Goal: Obtain resource: Obtain resource

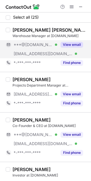
click at [65, 42] on button "View email" at bounding box center [71, 45] width 22 height 6
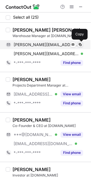
click at [78, 45] on span at bounding box center [80, 44] width 5 height 5
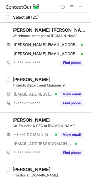
click at [25, 30] on div "Mohammed Alsayaghi محمد السياغي" at bounding box center [49, 30] width 75 height 6
copy div "Mohammed"
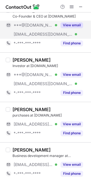
scroll to position [126, 0]
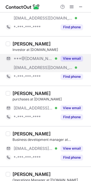
click at [70, 56] on button "View email" at bounding box center [71, 59] width 22 height 6
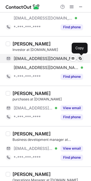
click at [81, 58] on span at bounding box center [80, 58] width 5 height 5
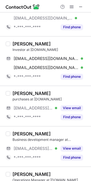
click at [16, 41] on div "Abdullah AlKasabi‏" at bounding box center [31, 44] width 38 height 6
copy div "Abdullah"
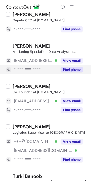
scroll to position [346, 0]
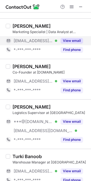
click at [80, 39] on button "View email" at bounding box center [71, 41] width 22 height 6
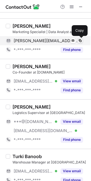
click at [80, 40] on span at bounding box center [80, 41] width 5 height 5
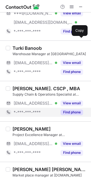
scroll to position [472, 0]
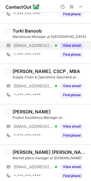
click at [79, 45] on button "View email" at bounding box center [71, 46] width 22 height 6
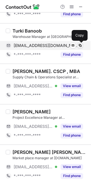
click at [78, 45] on span at bounding box center [80, 45] width 5 height 5
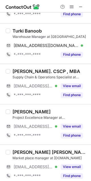
click at [21, 30] on div "Turki Banoob" at bounding box center [26, 31] width 29 height 6
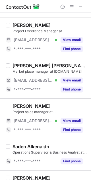
scroll to position [566, 0]
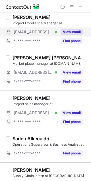
click at [66, 29] on button "View email" at bounding box center [71, 32] width 22 height 6
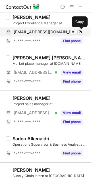
click at [79, 33] on span at bounding box center [80, 32] width 5 height 5
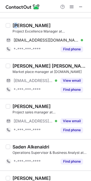
click at [15, 28] on div "Khulud AlQurashi" at bounding box center [31, 26] width 38 height 6
click at [15, 27] on div "Khulud AlQurashi" at bounding box center [31, 26] width 38 height 6
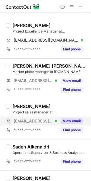
click at [80, 124] on div "View email" at bounding box center [70, 121] width 26 height 9
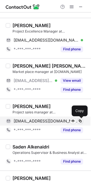
click at [79, 122] on span at bounding box center [80, 121] width 5 height 5
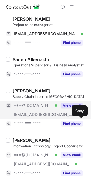
scroll to position [652, 0]
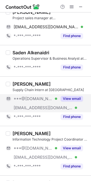
click at [71, 99] on button "View email" at bounding box center [71, 99] width 22 height 6
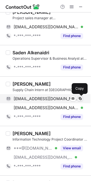
click at [78, 99] on span at bounding box center [80, 99] width 5 height 5
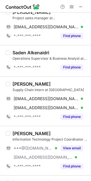
click at [19, 81] on div "Arwa N." at bounding box center [31, 84] width 38 height 6
click at [17, 85] on div "Arwa N." at bounding box center [31, 84] width 38 height 6
click at [17, 84] on div "Arwa N." at bounding box center [31, 84] width 38 height 6
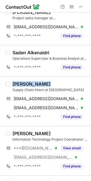
click at [17, 84] on div "Arwa N." at bounding box center [31, 84] width 38 height 6
click at [15, 83] on div "Arwa N." at bounding box center [31, 84] width 38 height 6
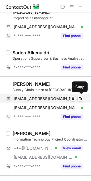
click at [15, 95] on div "arwanabelll@gmail.com Verified Send email Copy" at bounding box center [44, 98] width 77 height 9
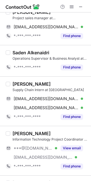
click at [13, 85] on div "Arwa N." at bounding box center [31, 84] width 38 height 6
copy div "Arwa"
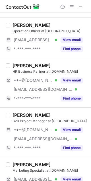
scroll to position [904, 0]
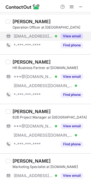
click at [77, 38] on button "View email" at bounding box center [71, 36] width 22 height 6
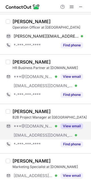
click at [70, 123] on div "View email" at bounding box center [70, 126] width 26 height 9
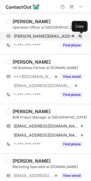
click at [80, 36] on span at bounding box center [80, 36] width 5 height 5
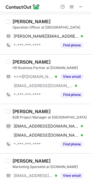
click at [17, 22] on div "Suleyman Mohammed" at bounding box center [31, 22] width 38 height 6
copy div "Suleyman"
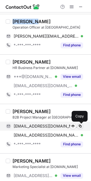
click at [79, 128] on span at bounding box center [80, 126] width 5 height 5
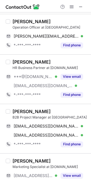
click at [21, 110] on div "Hamza swelam" at bounding box center [31, 112] width 38 height 6
copy div "Hamza"
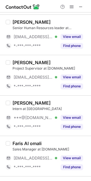
scroll to position [189, 0]
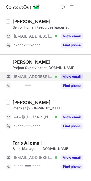
click at [79, 79] on button "View email" at bounding box center [71, 77] width 22 height 6
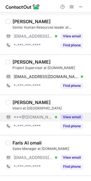
click at [74, 114] on button "View email" at bounding box center [71, 117] width 22 height 6
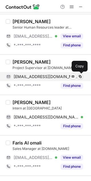
click at [81, 76] on span at bounding box center [80, 76] width 5 height 5
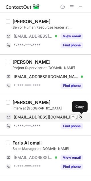
click at [81, 116] on span at bounding box center [80, 117] width 5 height 5
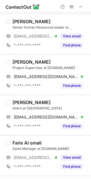
click at [16, 104] on div "Dina A." at bounding box center [31, 103] width 38 height 6
copy div "Dina"
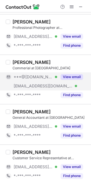
scroll to position [692, 0]
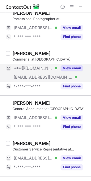
click at [74, 70] on button "View email" at bounding box center [71, 68] width 22 height 6
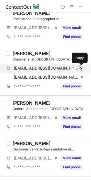
click at [80, 68] on span at bounding box center [80, 68] width 5 height 5
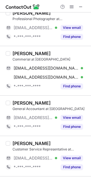
click at [18, 52] on div "Reem Alabbadi" at bounding box center [31, 54] width 38 height 6
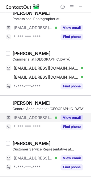
click at [78, 116] on button "View email" at bounding box center [71, 118] width 22 height 6
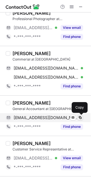
click at [78, 117] on span at bounding box center [80, 118] width 5 height 5
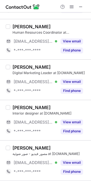
scroll to position [899, 0]
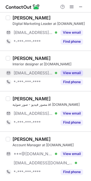
click at [72, 74] on button "View email" at bounding box center [71, 73] width 22 height 6
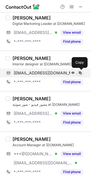
click at [79, 72] on span at bounding box center [80, 73] width 5 height 5
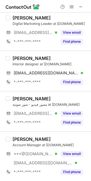
click at [22, 57] on div "Omaymah Alhazmi" at bounding box center [31, 58] width 38 height 6
copy div "Omaymah"
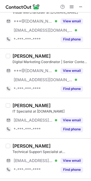
scroll to position [0, 0]
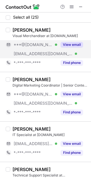
click at [74, 44] on button "View email" at bounding box center [71, 45] width 22 height 6
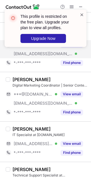
click at [81, 13] on span at bounding box center [81, 15] width 5 height 6
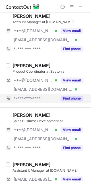
scroll to position [283, 0]
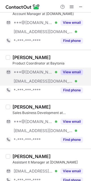
click at [77, 70] on button "View email" at bounding box center [71, 72] width 22 height 6
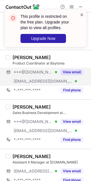
click at [80, 14] on span at bounding box center [81, 15] width 5 height 6
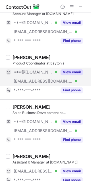
click at [71, 68] on div "View email" at bounding box center [70, 72] width 26 height 9
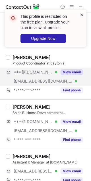
click at [81, 13] on span at bounding box center [81, 15] width 5 height 6
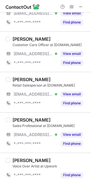
scroll to position [472, 0]
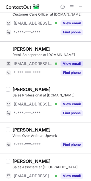
click at [71, 64] on button "View email" at bounding box center [71, 64] width 22 height 6
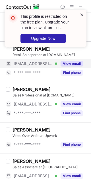
click at [82, 14] on span at bounding box center [81, 15] width 5 height 6
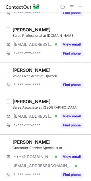
scroll to position [535, 0]
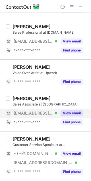
click at [64, 111] on button "View email" at bounding box center [71, 113] width 22 height 6
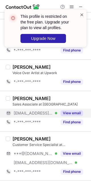
click at [82, 15] on span at bounding box center [81, 15] width 5 height 6
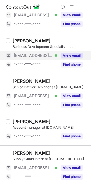
scroll to position [755, 0]
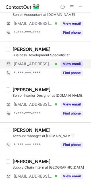
click at [74, 65] on button "View email" at bounding box center [71, 64] width 22 height 6
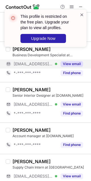
click at [81, 16] on span at bounding box center [81, 15] width 5 height 6
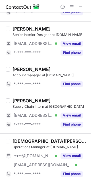
scroll to position [818, 0]
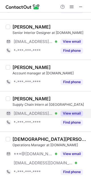
click at [62, 112] on button "View email" at bounding box center [71, 114] width 22 height 6
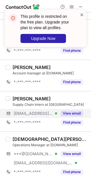
click at [81, 13] on span at bounding box center [81, 15] width 5 height 6
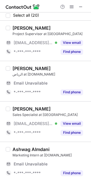
scroll to position [0, 0]
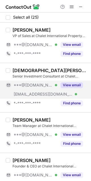
click at [75, 85] on button "View email" at bounding box center [71, 85] width 22 height 6
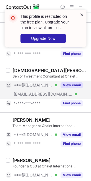
click at [81, 14] on span at bounding box center [81, 15] width 5 height 6
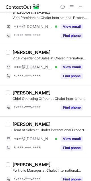
scroll to position [220, 0]
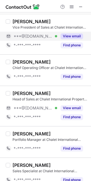
click at [76, 34] on button "View email" at bounding box center [71, 36] width 22 height 6
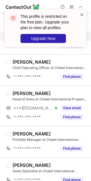
click at [81, 17] on span at bounding box center [81, 15] width 5 height 6
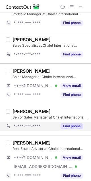
scroll to position [377, 0]
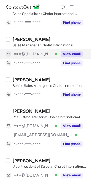
click at [68, 52] on button "View email" at bounding box center [71, 54] width 22 height 6
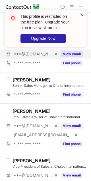
click at [81, 14] on span at bounding box center [81, 15] width 5 height 6
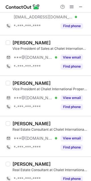
scroll to position [566, 0]
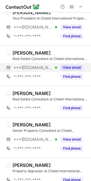
click at [67, 65] on button "View email" at bounding box center [71, 68] width 22 height 6
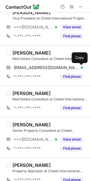
click at [80, 67] on span at bounding box center [80, 67] width 5 height 5
click at [14, 50] on div "[PERSON_NAME] Real Estate Consultant at Chalet International Property Investmen…" at bounding box center [45, 65] width 91 height 40
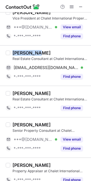
click at [14, 50] on div "[PERSON_NAME] Real Estate Consultant at Chalet International Property Investmen…" at bounding box center [45, 65] width 91 height 40
copy div "Jahanzaib"
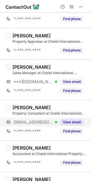
scroll to position [755, 0]
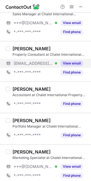
click at [70, 65] on button "View email" at bounding box center [71, 64] width 22 height 6
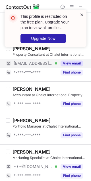
click at [82, 15] on span at bounding box center [81, 15] width 5 height 6
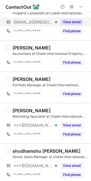
scroll to position [799, 0]
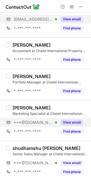
click at [68, 122] on button "View email" at bounding box center [71, 123] width 22 height 6
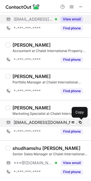
click at [81, 122] on span at bounding box center [80, 122] width 5 height 5
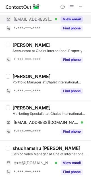
click at [18, 106] on div "[PERSON_NAME]" at bounding box center [31, 108] width 38 height 6
copy div "Neha"
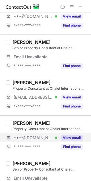
scroll to position [63, 0]
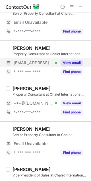
click at [71, 62] on button "View email" at bounding box center [71, 63] width 22 height 6
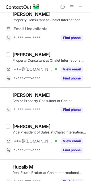
scroll to position [85, 0]
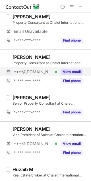
click at [67, 71] on button "View email" at bounding box center [71, 72] width 22 height 6
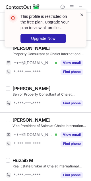
click at [82, 14] on span at bounding box center [81, 15] width 5 height 6
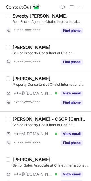
scroll to position [305, 0]
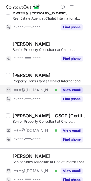
click at [71, 90] on button "View email" at bounding box center [71, 90] width 22 height 6
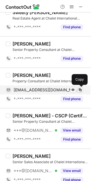
click at [80, 90] on span at bounding box center [80, 90] width 5 height 5
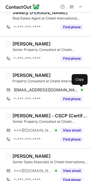
click at [22, 72] on div "[PERSON_NAME]" at bounding box center [31, 75] width 38 height 6
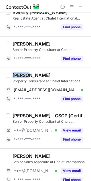
click at [22, 72] on div "[PERSON_NAME]" at bounding box center [31, 75] width 38 height 6
copy div "Maham"
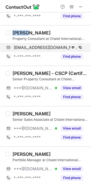
scroll to position [368, 0]
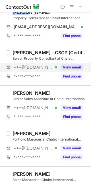
click at [65, 68] on button "View email" at bounding box center [71, 68] width 22 height 6
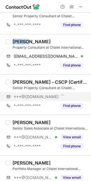
scroll to position [337, 0]
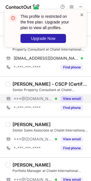
click at [81, 14] on span at bounding box center [81, 15] width 5 height 6
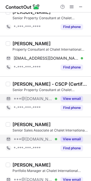
click at [65, 136] on div "View email" at bounding box center [70, 139] width 26 height 9
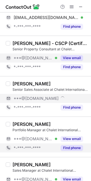
scroll to position [400, 0]
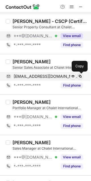
click at [80, 74] on button at bounding box center [80, 77] width 6 height 6
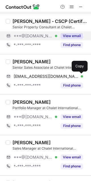
click at [22, 59] on div "[PERSON_NAME]" at bounding box center [31, 62] width 38 height 6
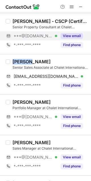
click at [22, 59] on div "[PERSON_NAME]" at bounding box center [31, 62] width 38 height 6
copy div "[PERSON_NAME]"
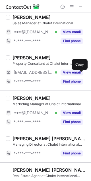
scroll to position [525, 0]
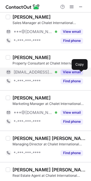
click at [74, 73] on button "View email" at bounding box center [71, 72] width 22 height 6
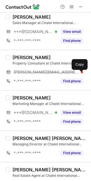
click at [80, 71] on div "[PERSON_NAME][EMAIL_ADDRESS][DOMAIN_NAME]" at bounding box center [48, 72] width 69 height 5
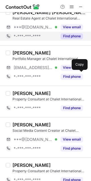
scroll to position [737, 0]
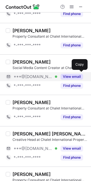
click at [71, 78] on button "View email" at bounding box center [71, 77] width 22 height 6
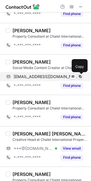
click at [78, 77] on span at bounding box center [80, 76] width 5 height 5
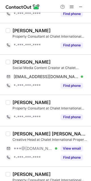
click at [23, 63] on div "[PERSON_NAME]" at bounding box center [31, 62] width 38 height 6
copy div "[PERSON_NAME]"
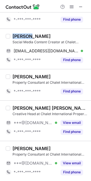
scroll to position [763, 0]
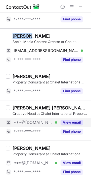
click at [76, 122] on button "View email" at bounding box center [71, 123] width 22 height 6
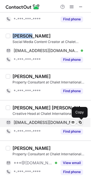
click at [77, 124] on button at bounding box center [80, 123] width 6 height 6
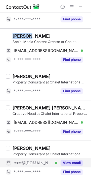
click at [66, 163] on button "View email" at bounding box center [71, 163] width 22 height 6
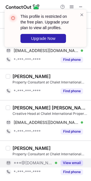
click at [18, 108] on div "[PERSON_NAME] [PERSON_NAME]" at bounding box center [49, 108] width 75 height 6
click at [17, 108] on div "[PERSON_NAME] [PERSON_NAME]" at bounding box center [49, 108] width 75 height 6
copy div "[PERSON_NAME]"
